Goal: Task Accomplishment & Management: Complete application form

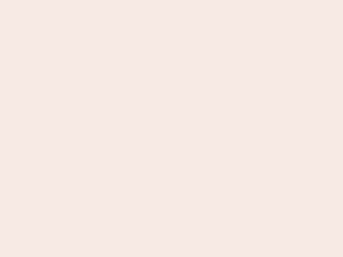
click at [171, 129] on nb-app "Almost there Thank you for registering for Newbook. Your account is under revie…" at bounding box center [171, 128] width 343 height 257
click at [171, 0] on nb-app "Almost there Thank you for registering for Newbook. Your account is under revie…" at bounding box center [171, 128] width 343 height 257
click at [183, 0] on nb-app "Almost there Thank you for registering for Newbook. Your account is under revie…" at bounding box center [171, 128] width 343 height 257
click at [171, 129] on nb-app "Almost there Thank you for registering for Newbook. Your account is under revie…" at bounding box center [171, 128] width 343 height 257
click at [171, 0] on nb-app "Almost there Thank you for registering for Newbook. Your account is under revie…" at bounding box center [171, 128] width 343 height 257
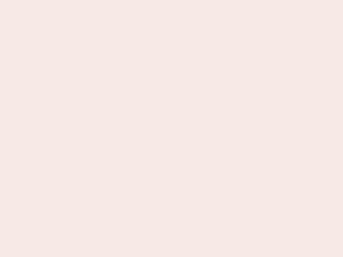
click at [120, 0] on nb-app "Almost there Thank you for registering for Newbook. Your account is under revie…" at bounding box center [171, 128] width 343 height 257
click at [171, 129] on nb-app "Almost there Thank you for registering for Newbook. Your account is under revie…" at bounding box center [171, 128] width 343 height 257
click at [171, 0] on nb-app "Almost there Thank you for registering for Newbook. Your account is under revie…" at bounding box center [171, 128] width 343 height 257
click at [120, 0] on nb-app "Almost there Thank you for registering for Newbook. Your account is under revie…" at bounding box center [171, 128] width 343 height 257
click at [171, 129] on nb-app "Almost there Thank you for registering for Newbook. Your account is under revie…" at bounding box center [171, 128] width 343 height 257
